Goal: Book appointment/travel/reservation

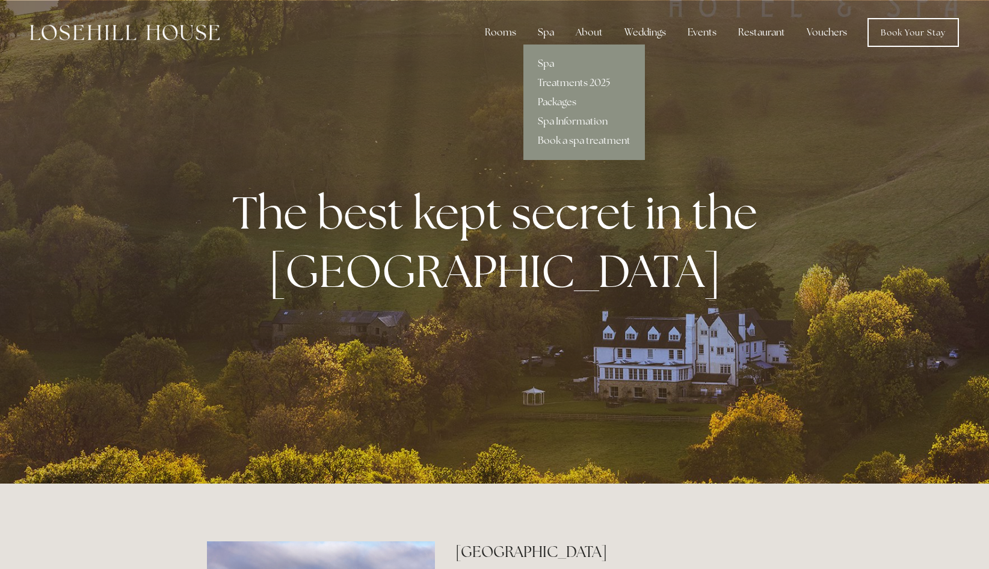
click at [548, 31] on div "Spa" at bounding box center [546, 32] width 36 height 24
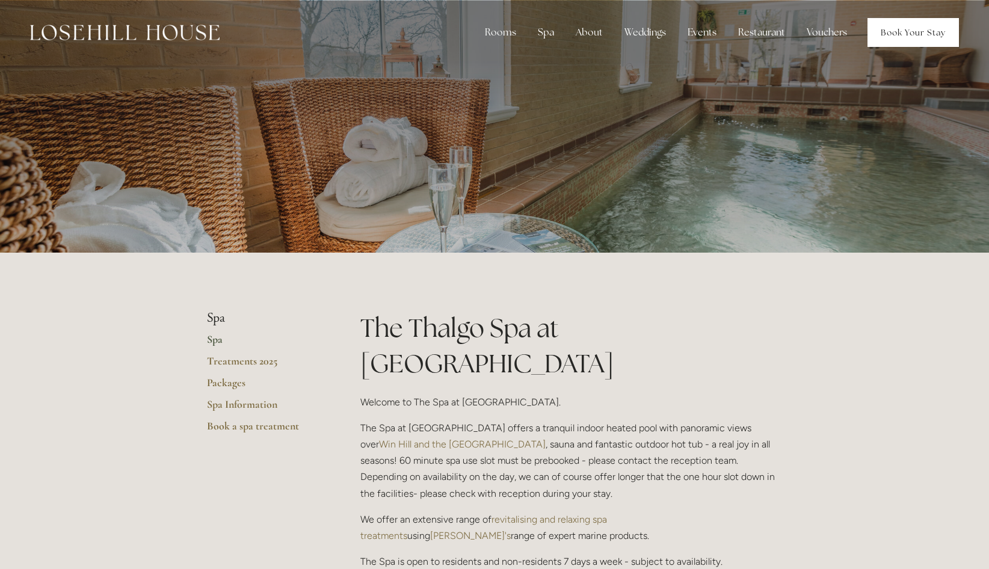
click at [914, 36] on link "Book Your Stay" at bounding box center [913, 32] width 91 height 29
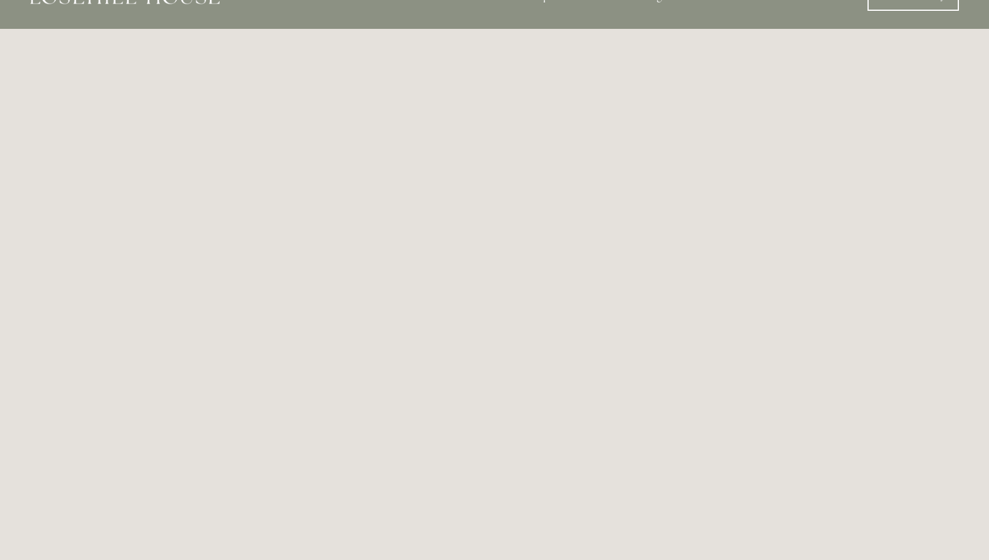
scroll to position [2, 0]
